Goal: Task Accomplishment & Management: Manage account settings

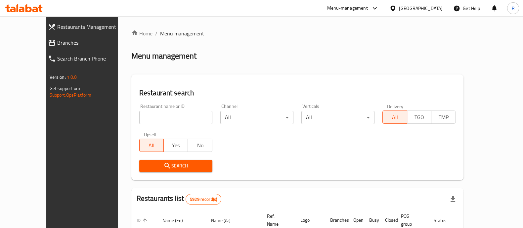
click at [179, 110] on div "Restaurant name or ID Restaurant name or ID" at bounding box center [175, 114] width 73 height 20
click at [174, 120] on input "search" at bounding box center [175, 117] width 73 height 13
type input "buqsha"
click at [182, 168] on span "Search" at bounding box center [175, 166] width 62 height 8
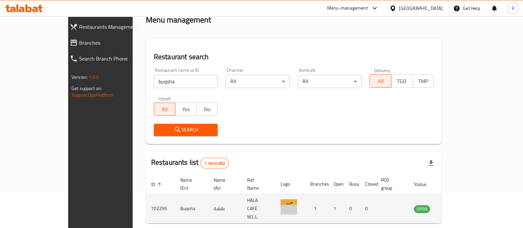
scroll to position [54, 0]
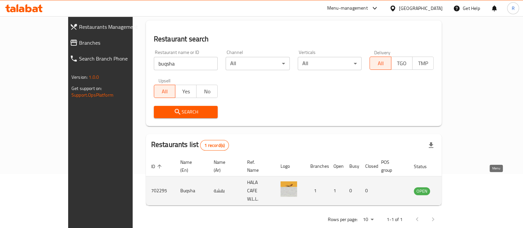
click at [456, 188] on icon "enhanced table" at bounding box center [452, 191] width 7 height 6
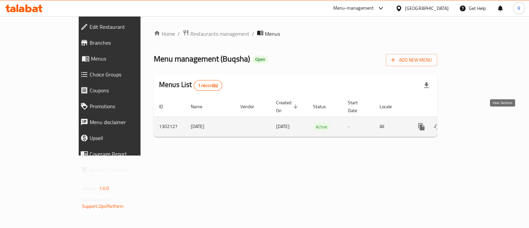
click at [472, 124] on icon "enhanced table" at bounding box center [469, 127] width 6 height 6
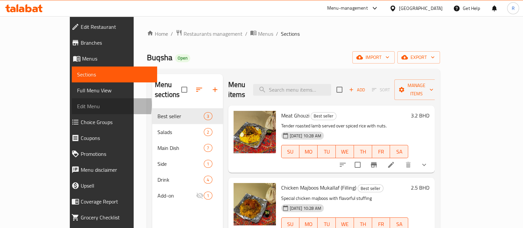
click at [77, 105] on span "Edit Menu" at bounding box center [114, 106] width 75 height 8
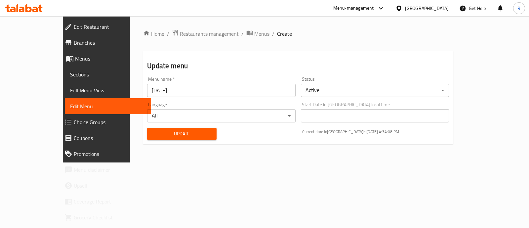
click at [70, 90] on span "Full Menu View" at bounding box center [108, 90] width 76 height 8
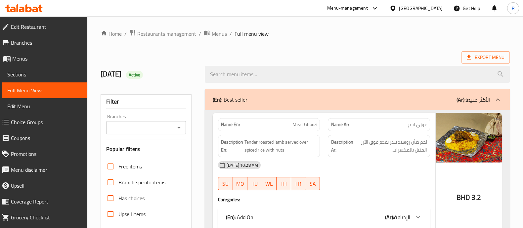
click at [42, 24] on span "Edit Restaurant" at bounding box center [46, 27] width 71 height 8
